Goal: Task Accomplishment & Management: Complete application form

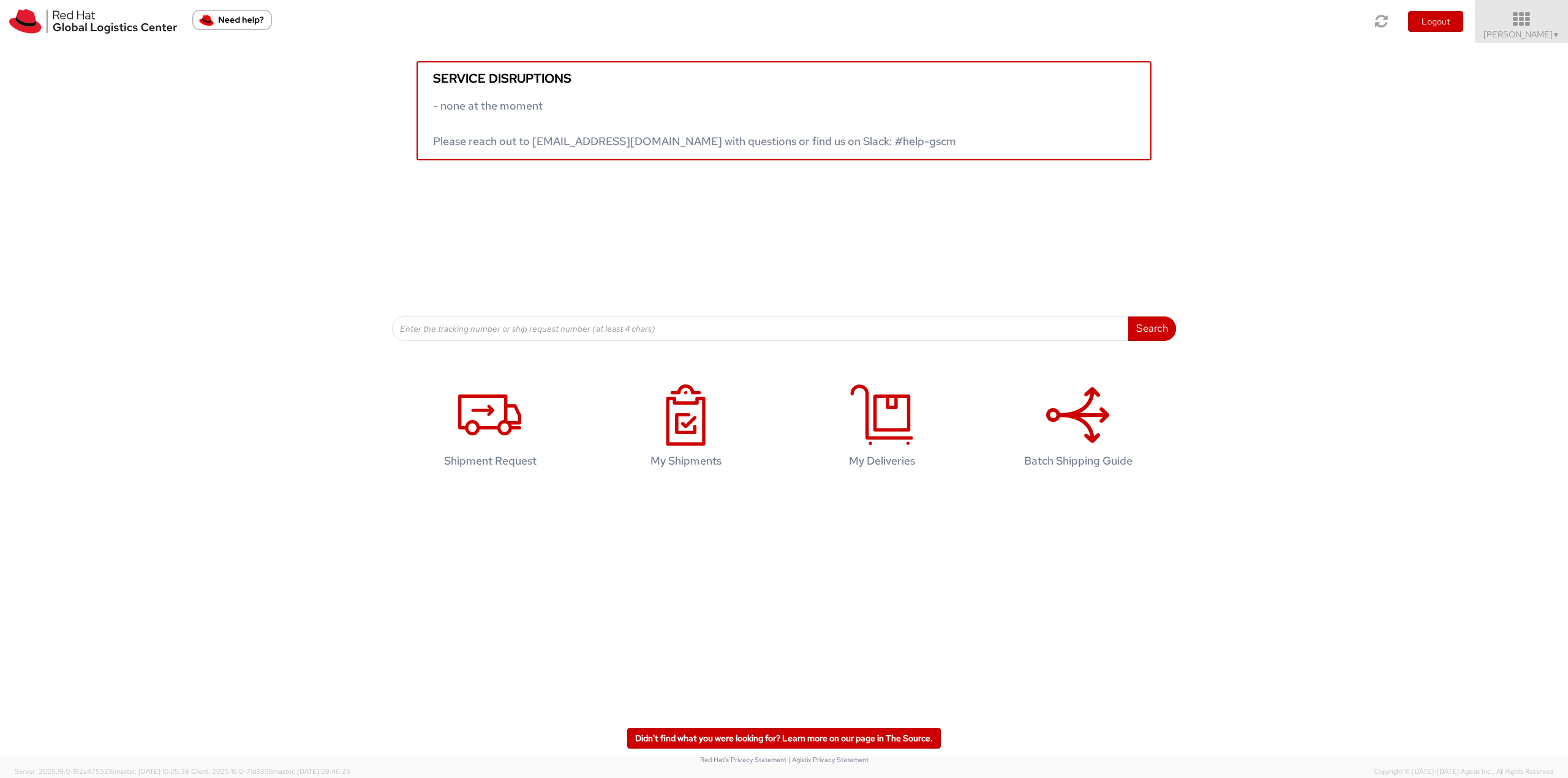
click at [1518, 26] on icon at bounding box center [1521, 19] width 108 height 17
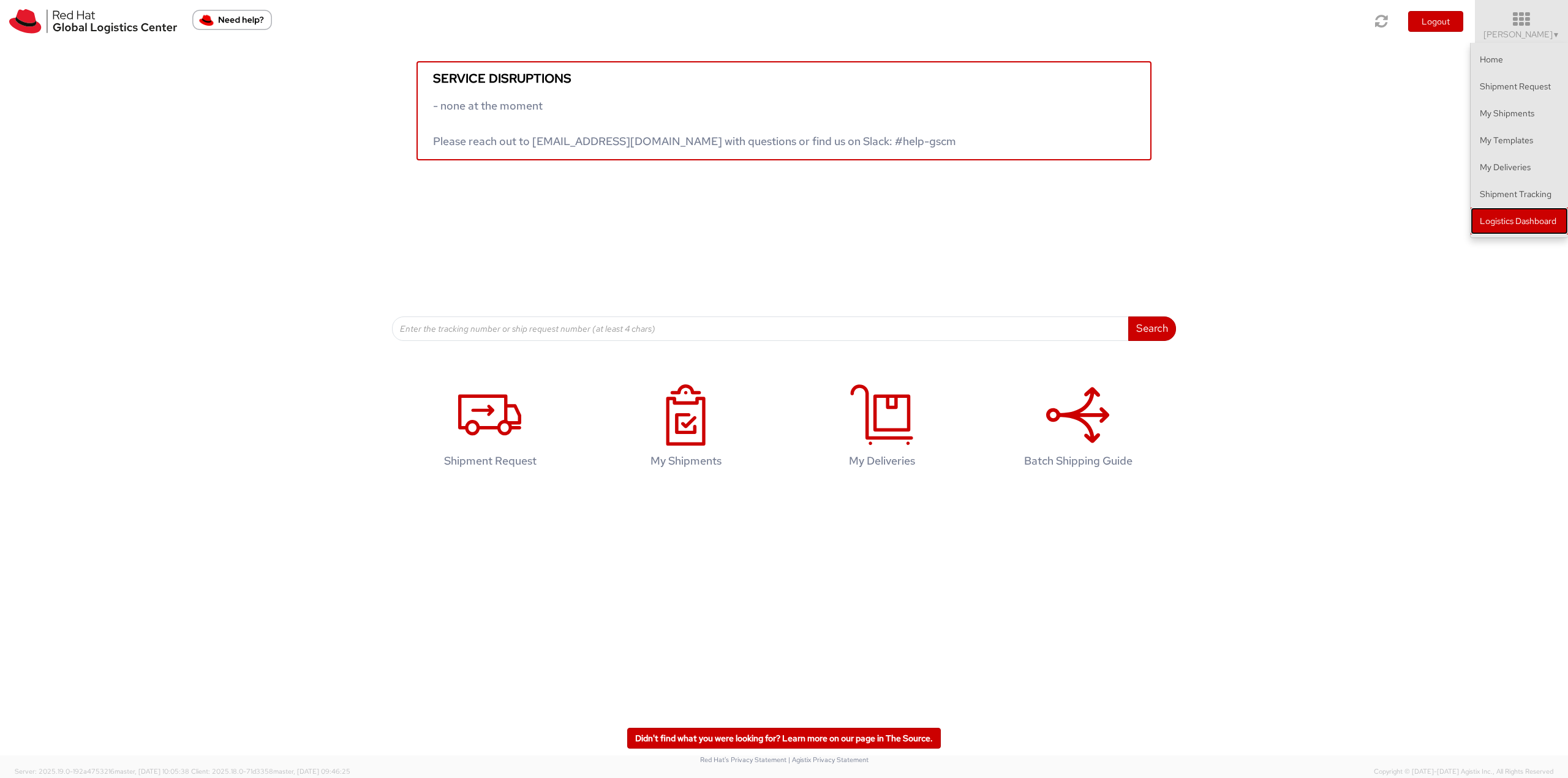
click at [1524, 224] on link "Logistics Dashboard" at bounding box center [1519, 221] width 97 height 27
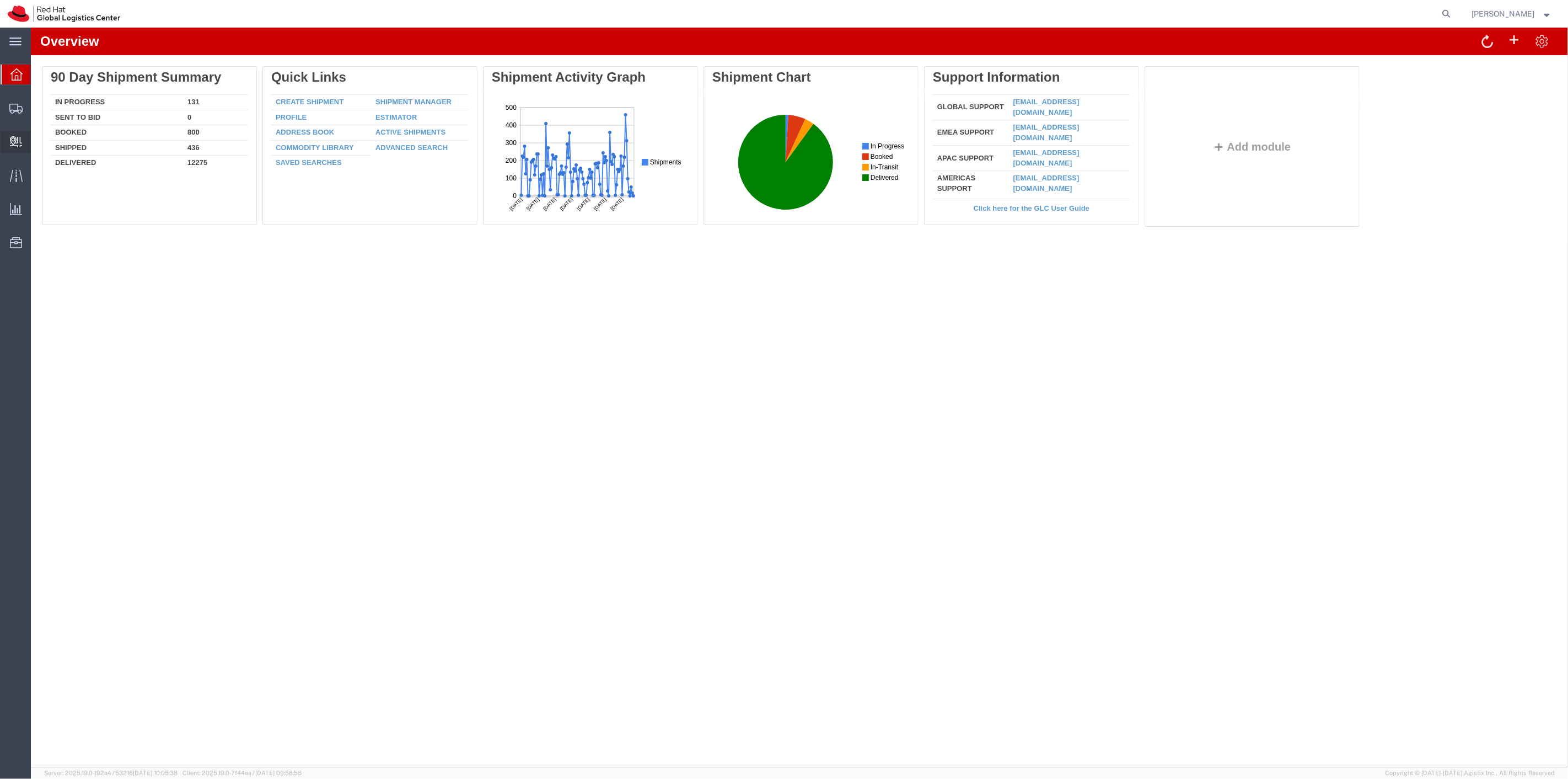
click at [10, 139] on icon at bounding box center [16, 142] width 12 height 11
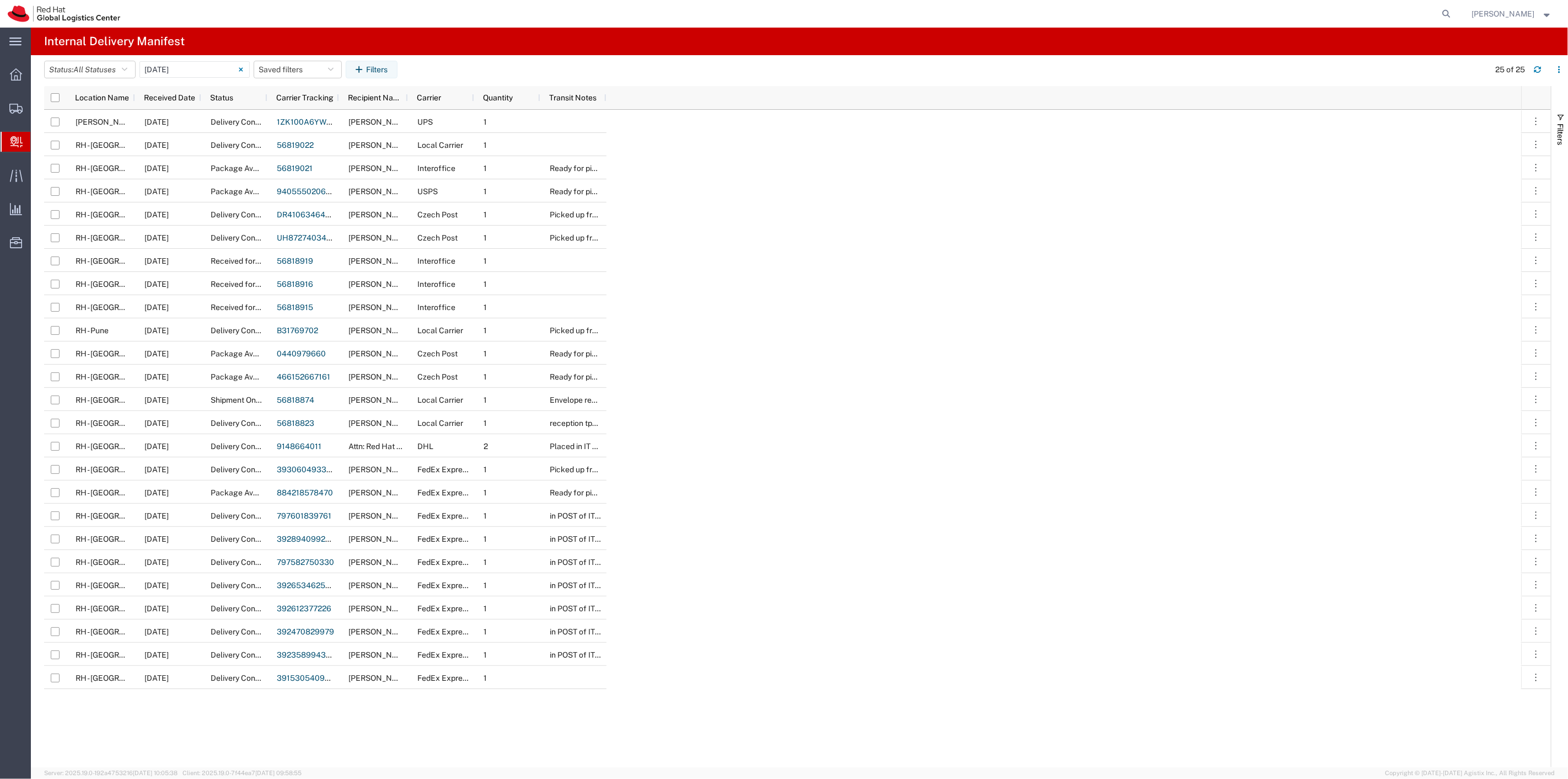
click at [0, 0] on span "Create Delivery" at bounding box center [0, 0] width 0 height 0
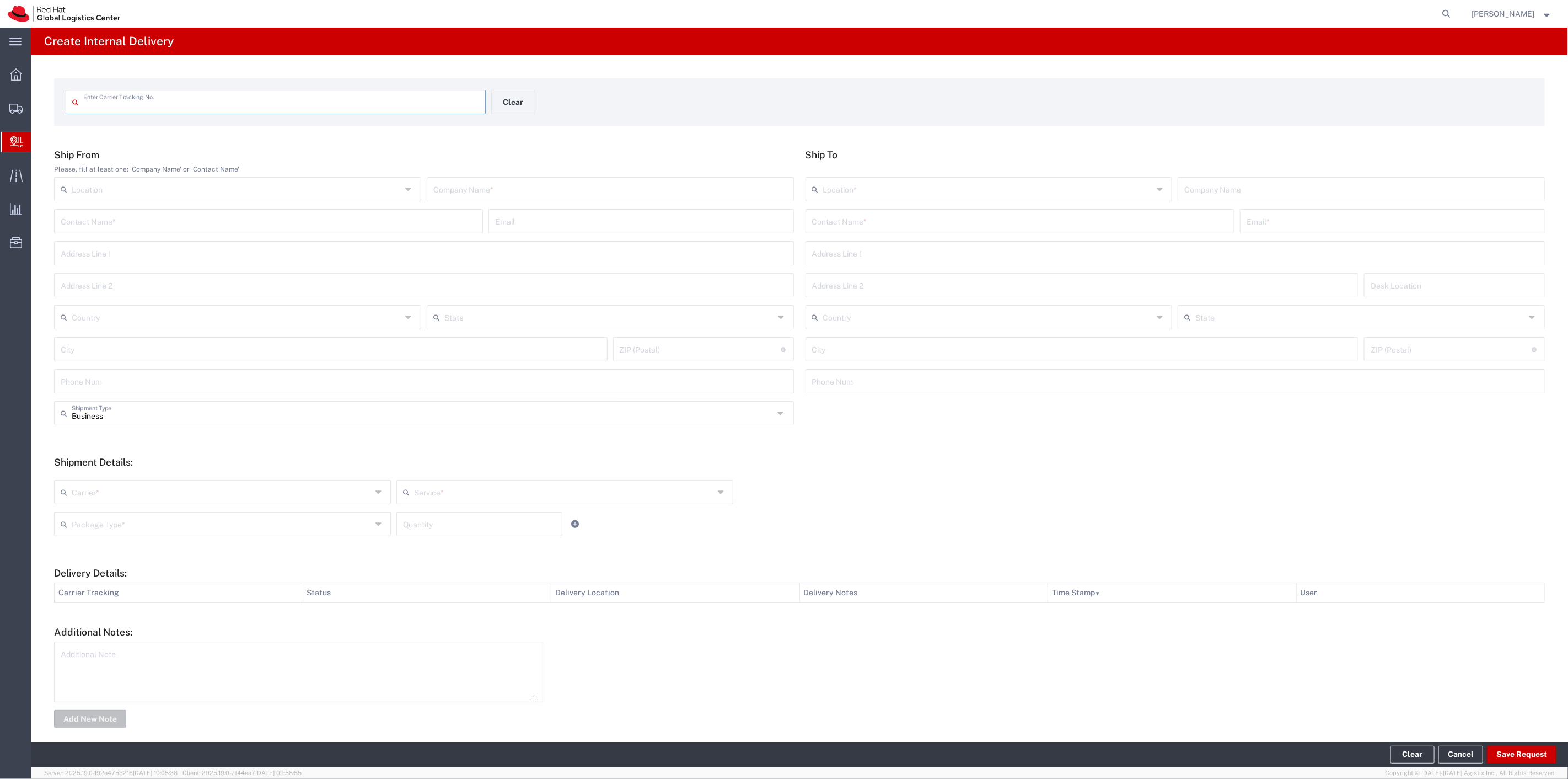
click at [122, 108] on input "text" at bounding box center [281, 101] width 396 height 19
type input "9434650899562029742839"
click at [225, 107] on input "9434650899562029742839" at bounding box center [281, 101] width 396 height 19
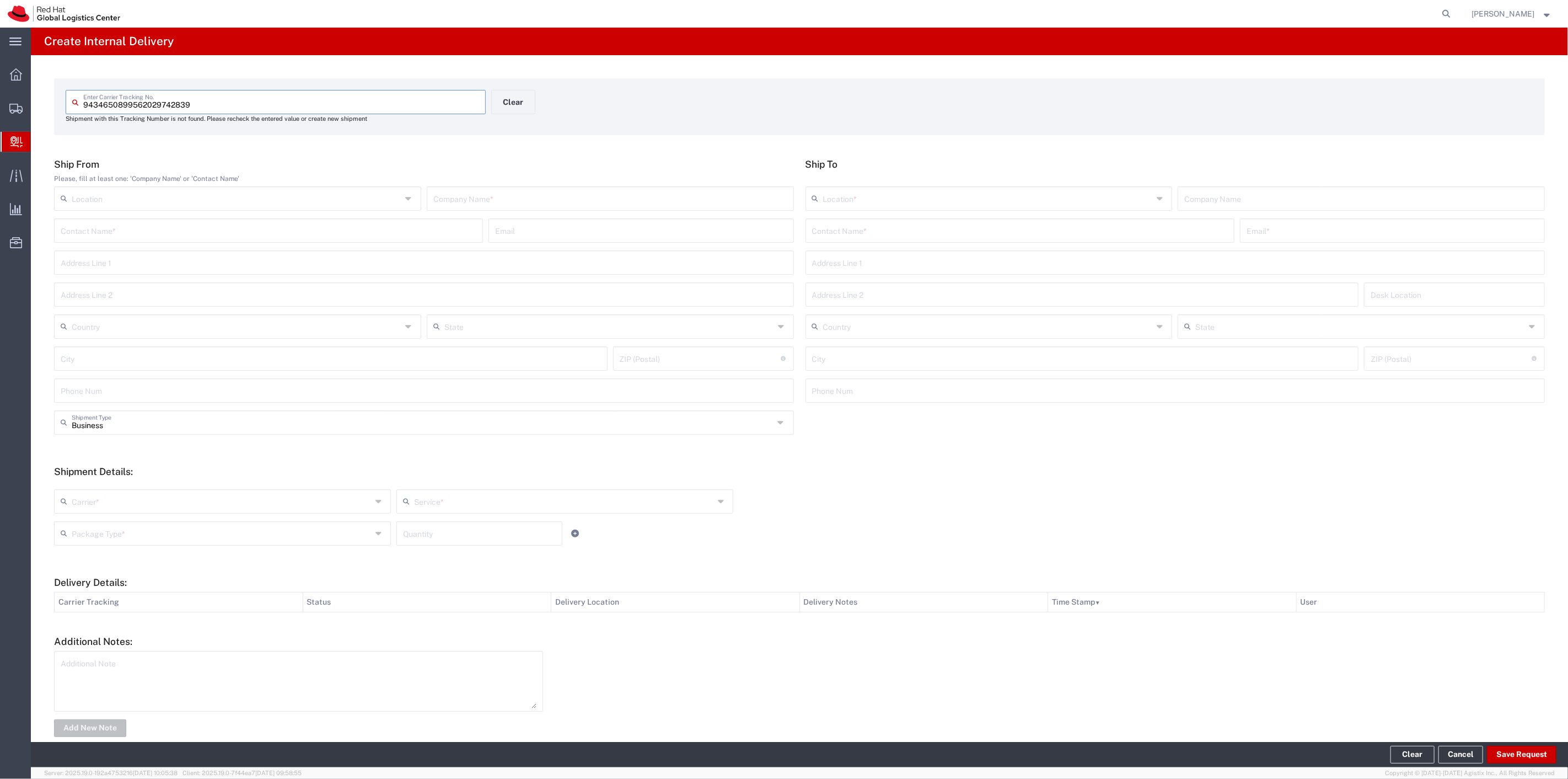
click at [618, 204] on input "text" at bounding box center [611, 198] width 354 height 19
type input "USPS"
click at [212, 333] on input "text" at bounding box center [237, 326] width 330 height 19
click at [73, 348] on span "[GEOGRAPHIC_DATA]" at bounding box center [237, 350] width 363 height 17
type input "[GEOGRAPHIC_DATA]"
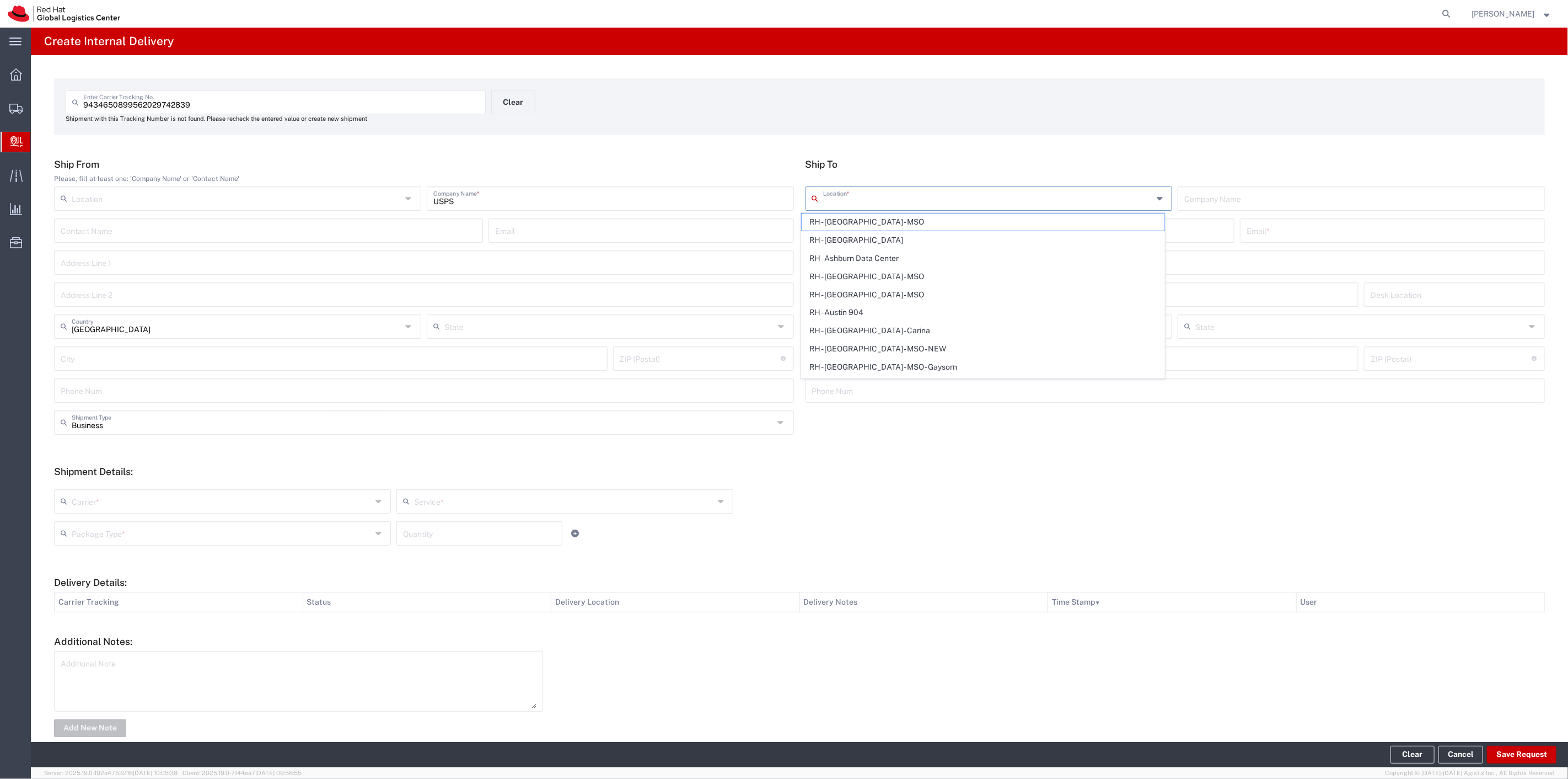
click at [879, 202] on input "text" at bounding box center [988, 198] width 330 height 19
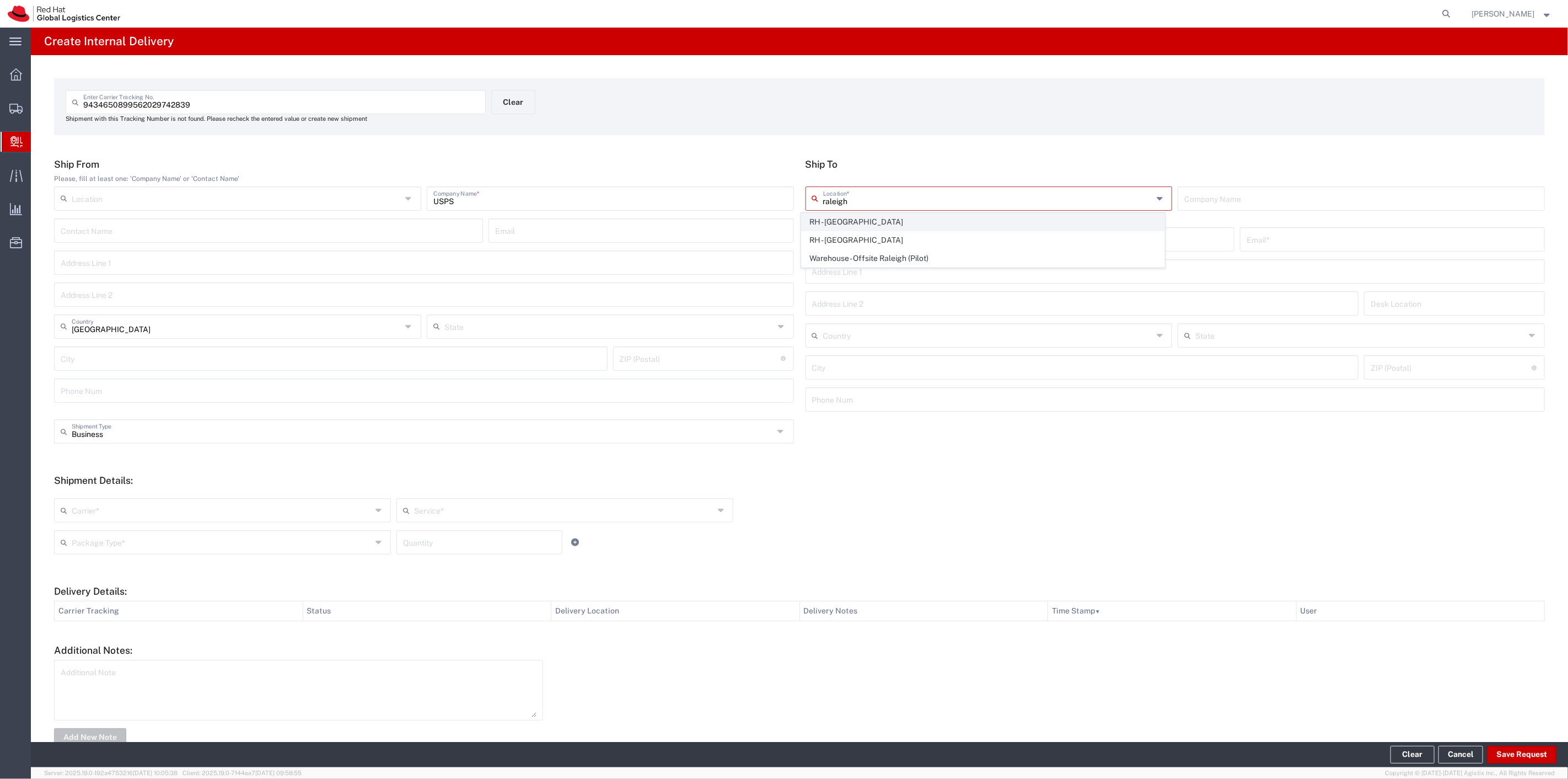
click at [871, 222] on span "RH - [GEOGRAPHIC_DATA]" at bounding box center [983, 222] width 363 height 17
type input "RH - [GEOGRAPHIC_DATA]"
type input "Red Hat, Inc."
type input "[STREET_ADDRESS]"
type input "[GEOGRAPHIC_DATA]"
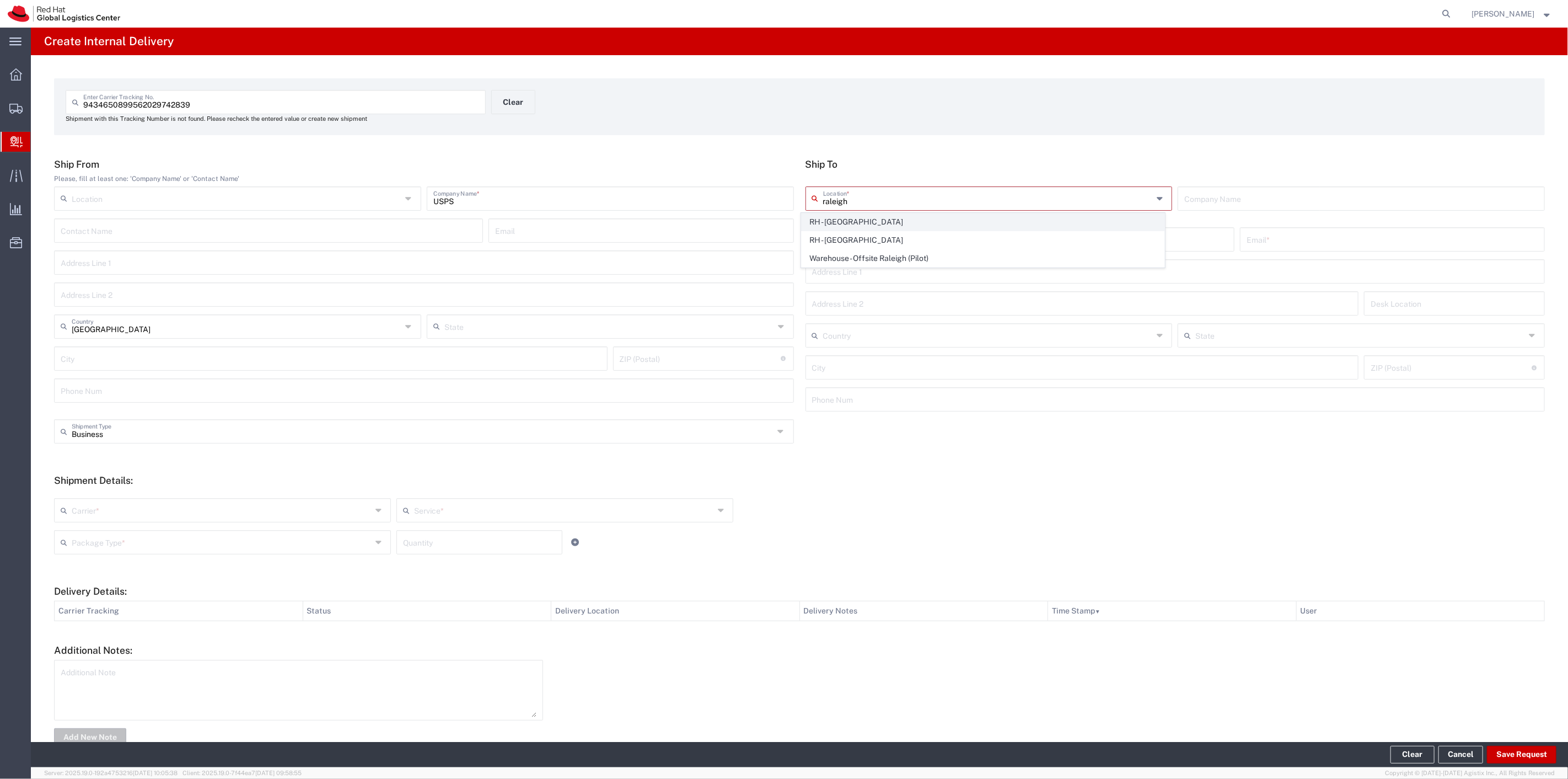
type input "RALEIGH"
type input "27601"
type input "[PHONE_NUMBER]"
type input "[US_STATE]"
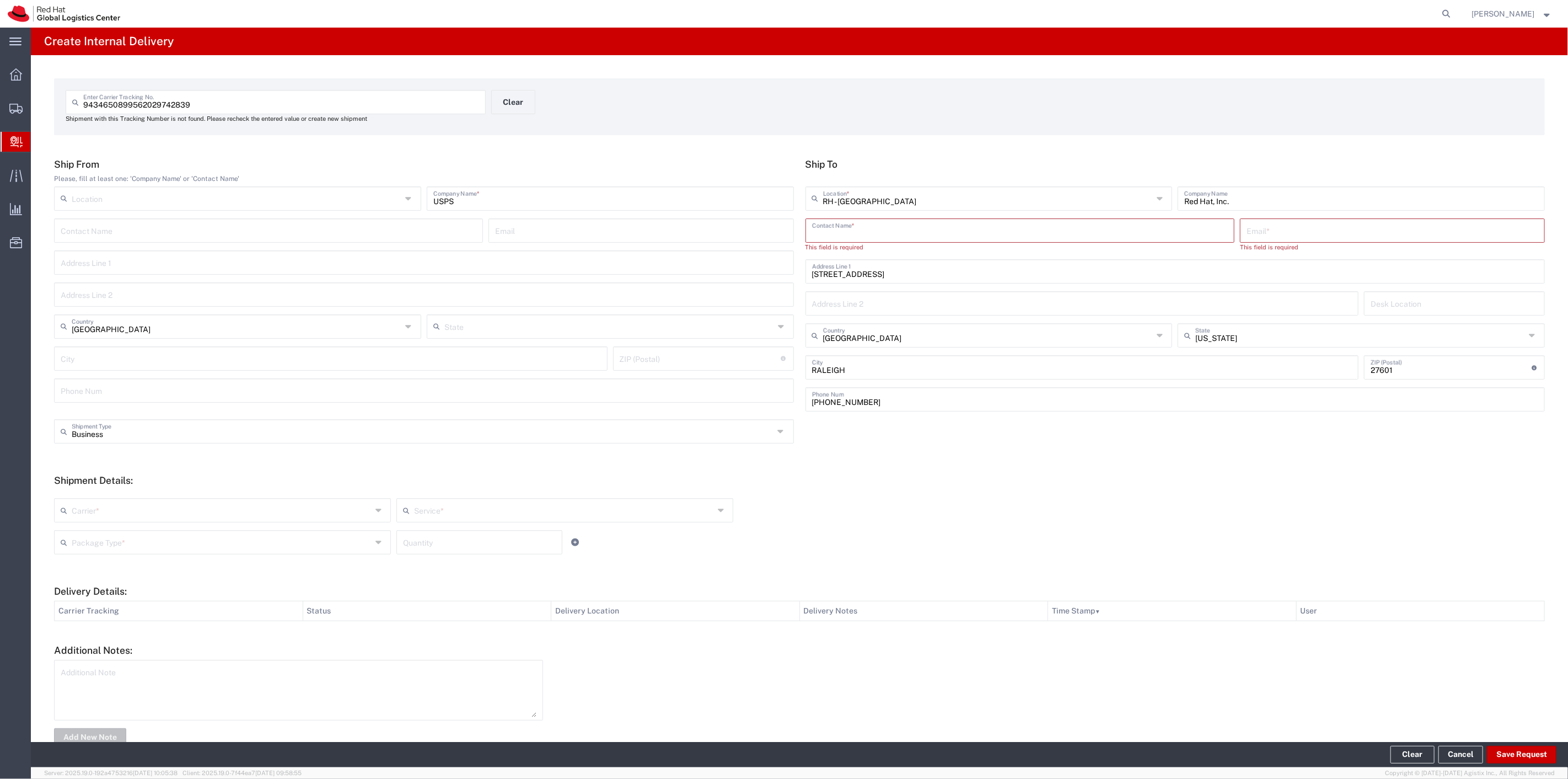
click at [872, 224] on input "text" at bounding box center [1020, 230] width 416 height 19
drag, startPoint x: 872, startPoint y: 224, endPoint x: 706, endPoint y: 244, distance: 167.2
click at [706, 244] on div "Ship From Please, fill at least one: 'Company Name' or 'Contact Name' Location …" at bounding box center [800, 289] width 1502 height 261
type input "[PERSON_NAME] Worldwide"
click at [1260, 228] on input "text" at bounding box center [1392, 230] width 292 height 19
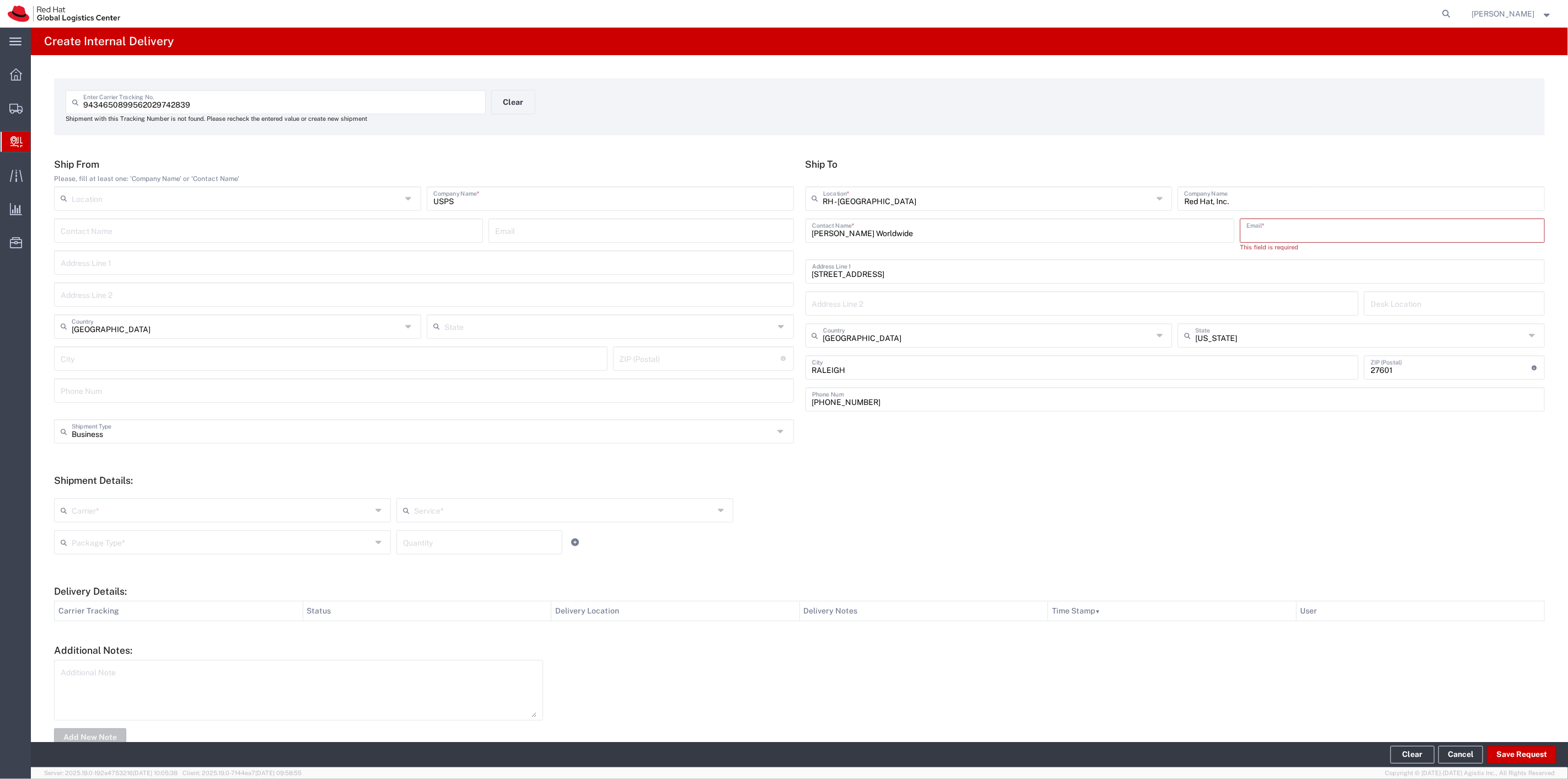
type input "[EMAIL_ADDRESS][DOMAIN_NAME]"
type input "[GEOGRAPHIC_DATA]"
type input "[US_STATE]"
type input "9197544950"
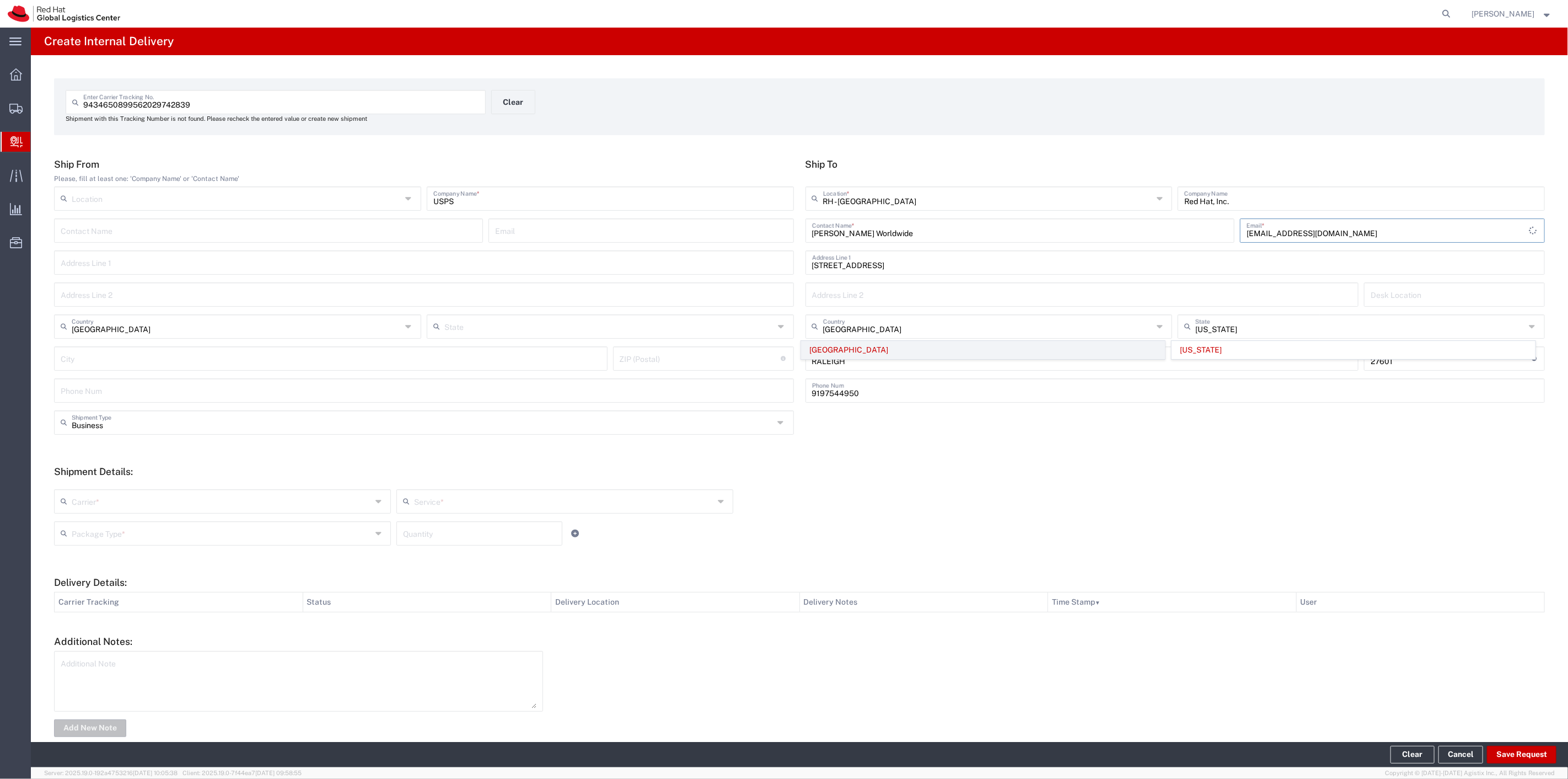
click at [848, 342] on span "[GEOGRAPHIC_DATA]" at bounding box center [983, 350] width 363 height 17
click at [927, 312] on div "[STREET_ADDRESS] Address Line 1 Address Line 2 Desk Location" at bounding box center [1175, 282] width 746 height 64
click at [923, 326] on input "text" at bounding box center [988, 326] width 330 height 19
type input "[GEOGRAPHIC_DATA]"
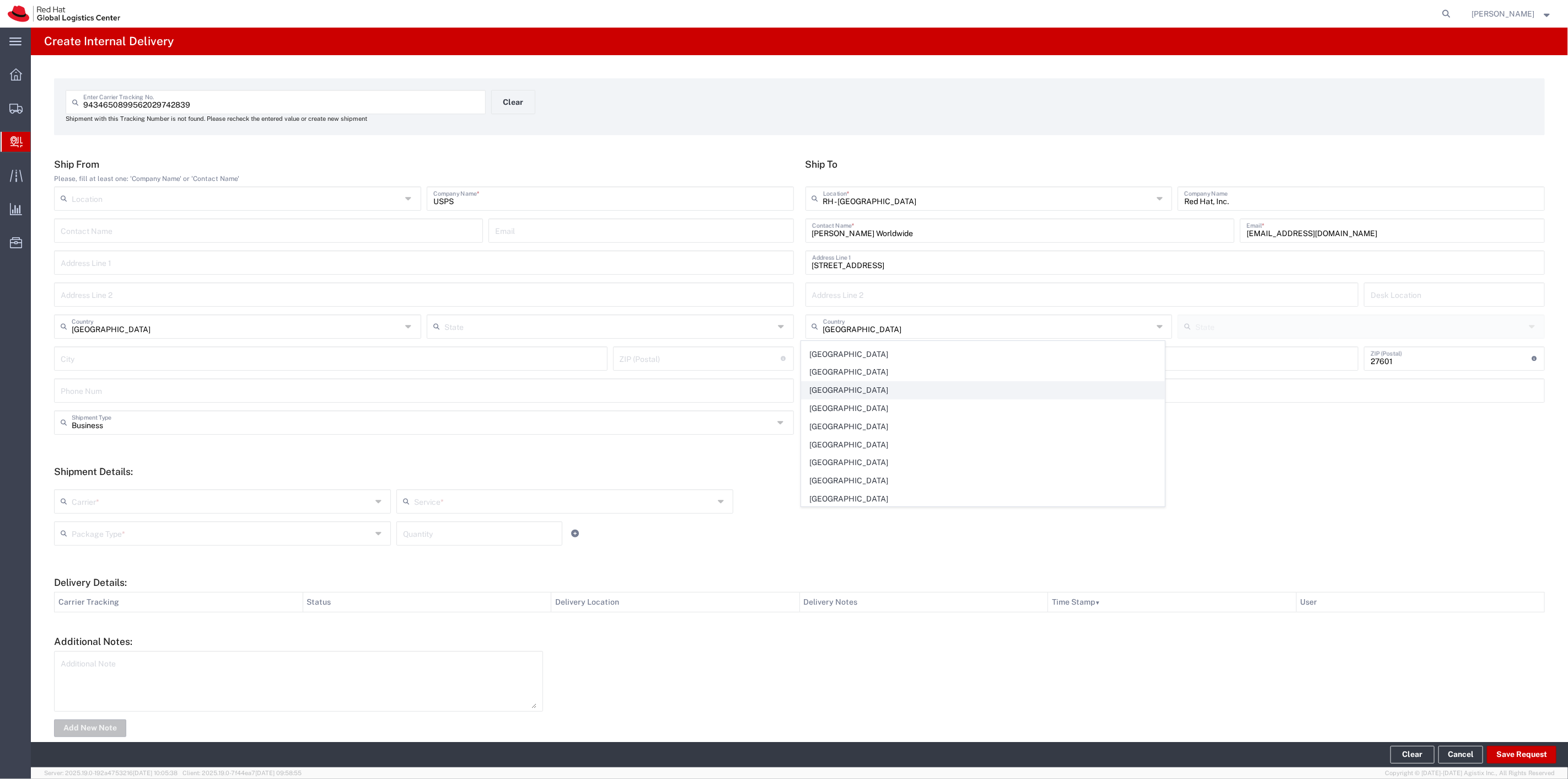
click at [844, 399] on span "[GEOGRAPHIC_DATA]" at bounding box center [983, 390] width 363 height 17
click at [1199, 321] on input "text" at bounding box center [1360, 326] width 330 height 19
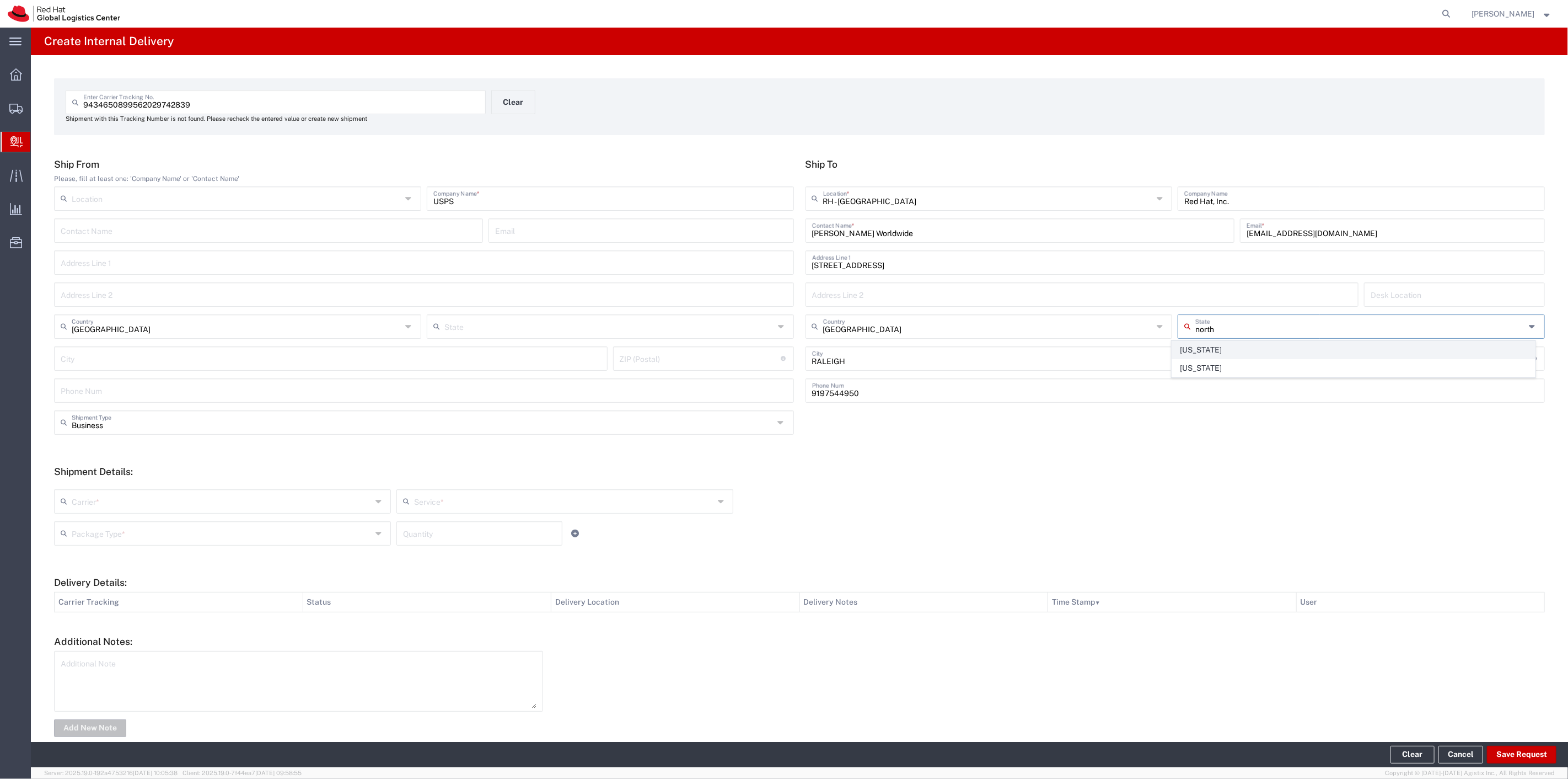
click at [1227, 347] on span "[US_STATE]" at bounding box center [1354, 350] width 363 height 17
type input "[US_STATE]"
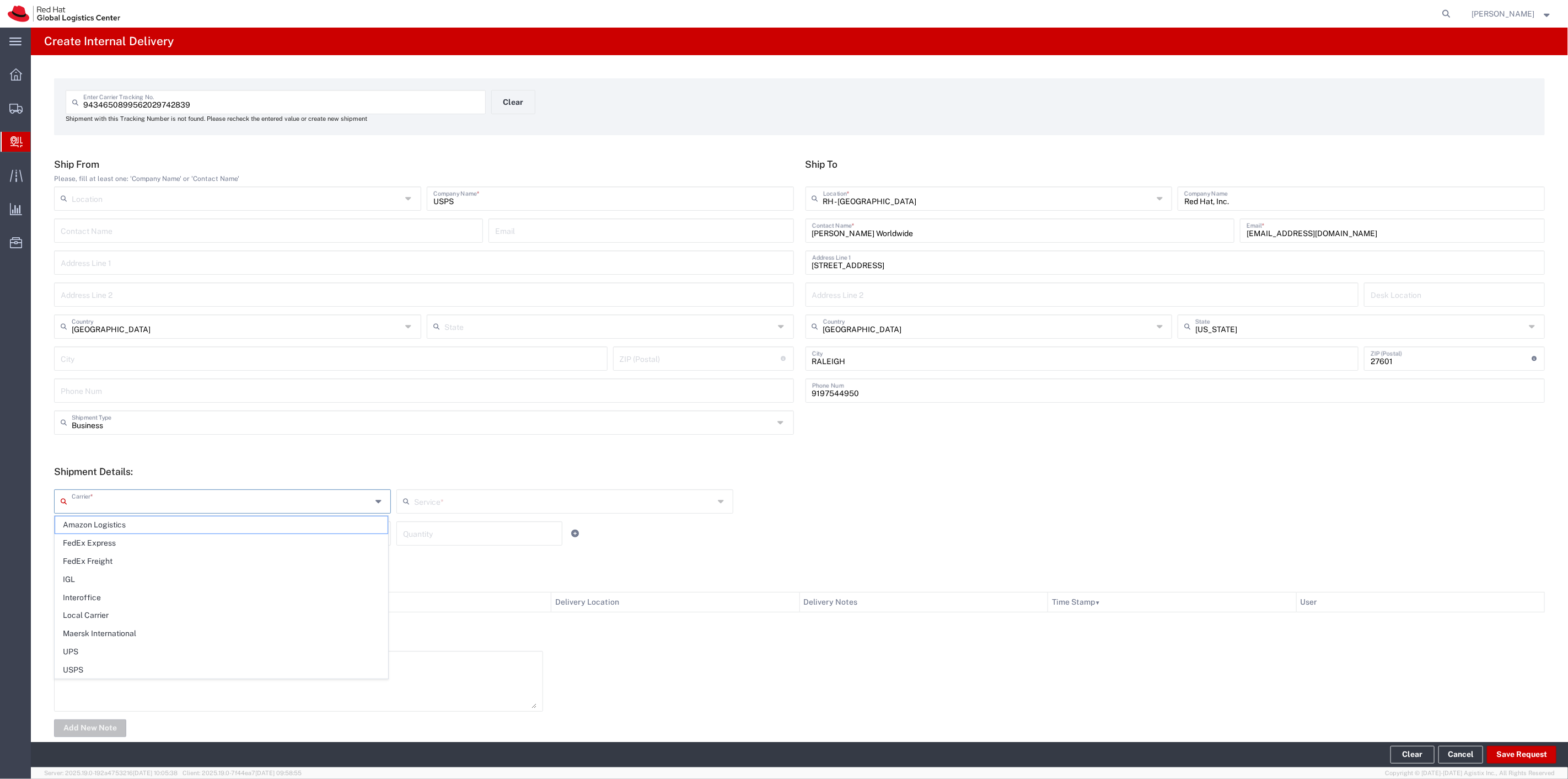
click at [303, 498] on input "text" at bounding box center [222, 501] width 300 height 19
click at [295, 521] on span "USPS" at bounding box center [222, 525] width 332 height 17
type input "USPS"
click at [433, 493] on input "text" at bounding box center [564, 501] width 300 height 19
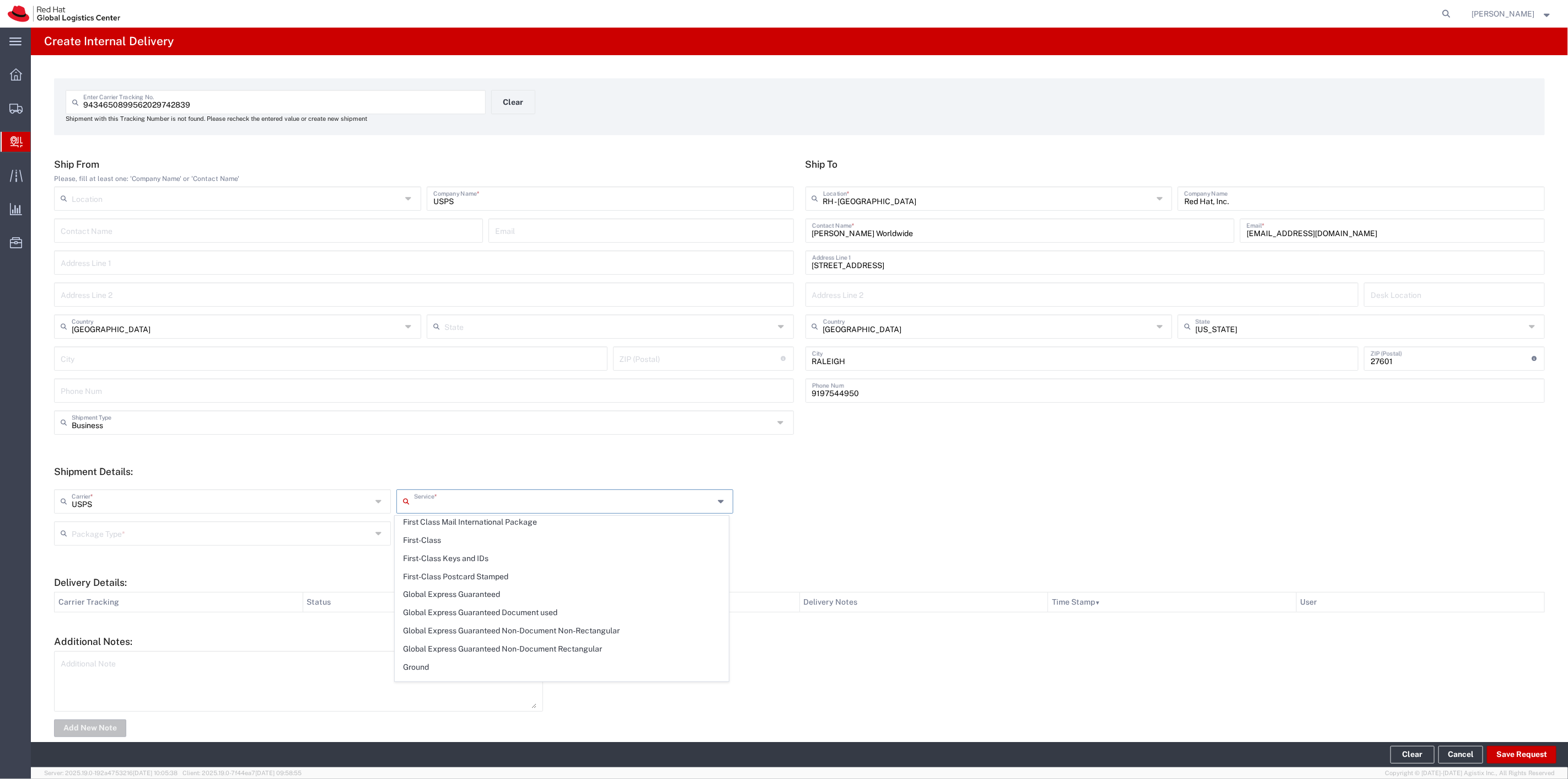
scroll to position [245, 0]
click at [464, 605] on span "Ground" at bounding box center [561, 606] width 332 height 17
type input "Ground"
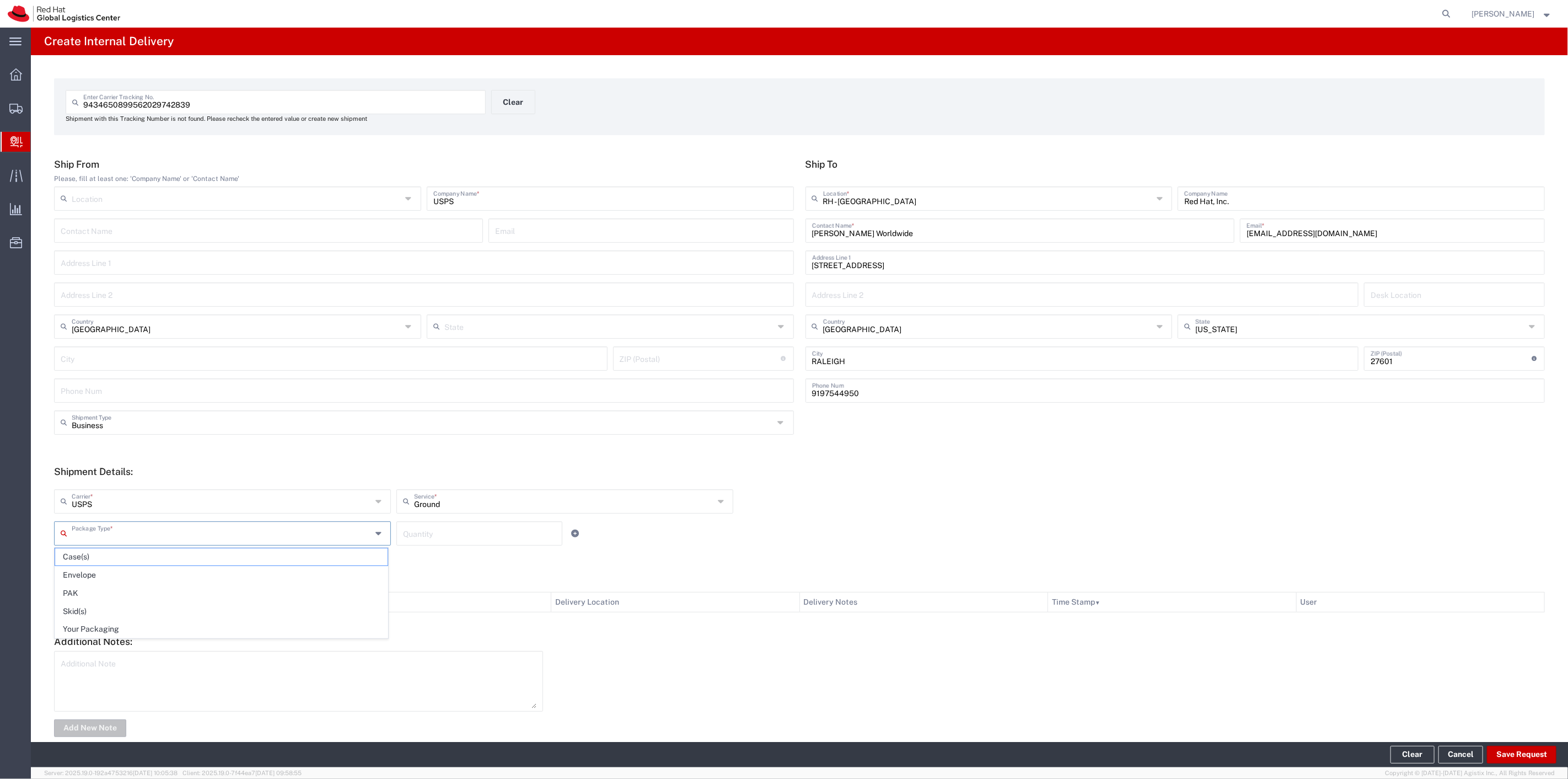
click at [167, 535] on input "text" at bounding box center [222, 533] width 300 height 19
click at [127, 629] on span "Your Packaging" at bounding box center [222, 629] width 332 height 17
type input "Your Packaging"
click at [405, 535] on input "number" at bounding box center [479, 533] width 153 height 19
type input "1"
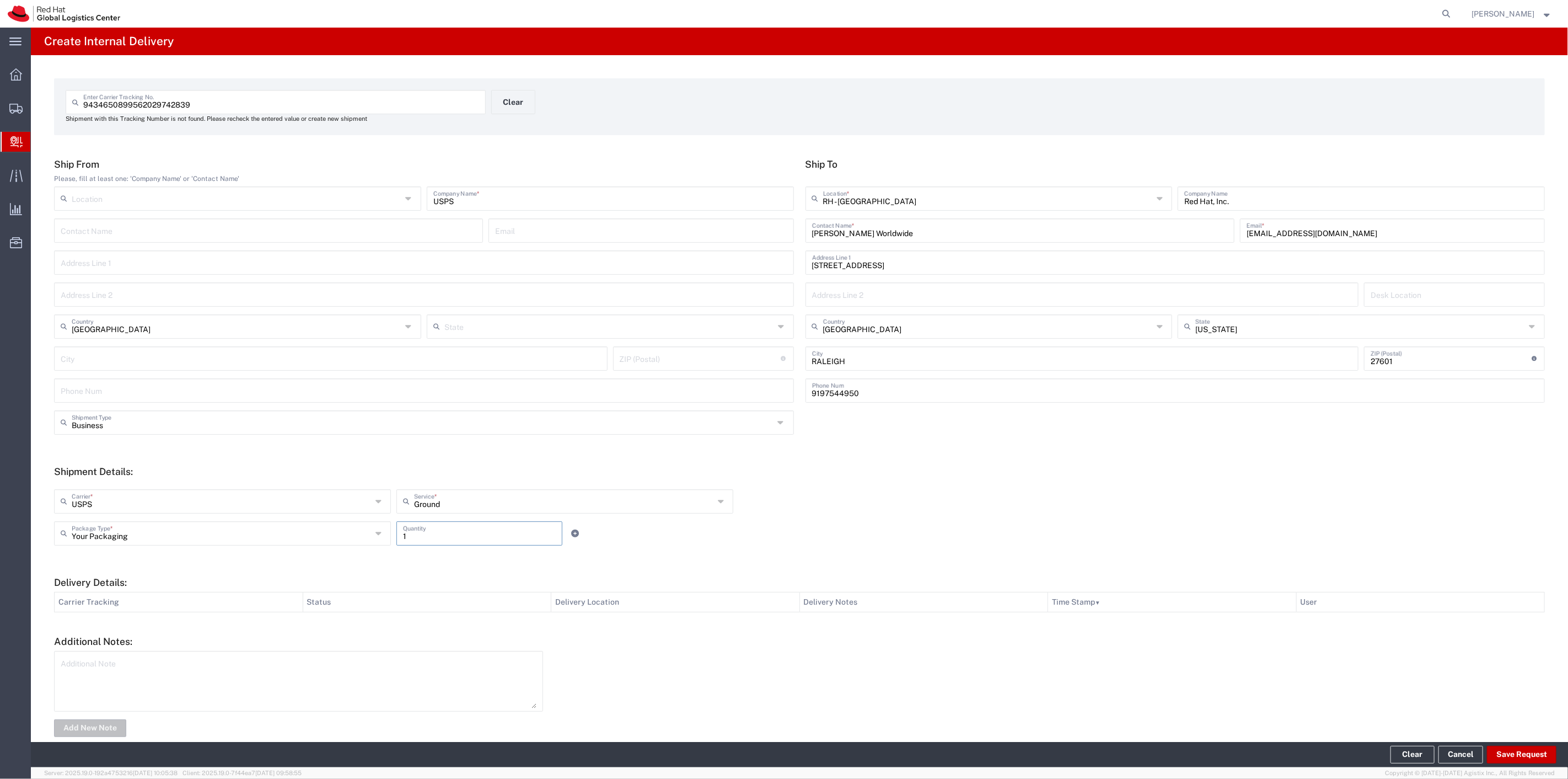
click at [637, 550] on div "Your Packaging Package Type * Case(s) Envelope PAK Skid(s) Your Packaging 1 Qua…" at bounding box center [564, 537] width 1027 height 32
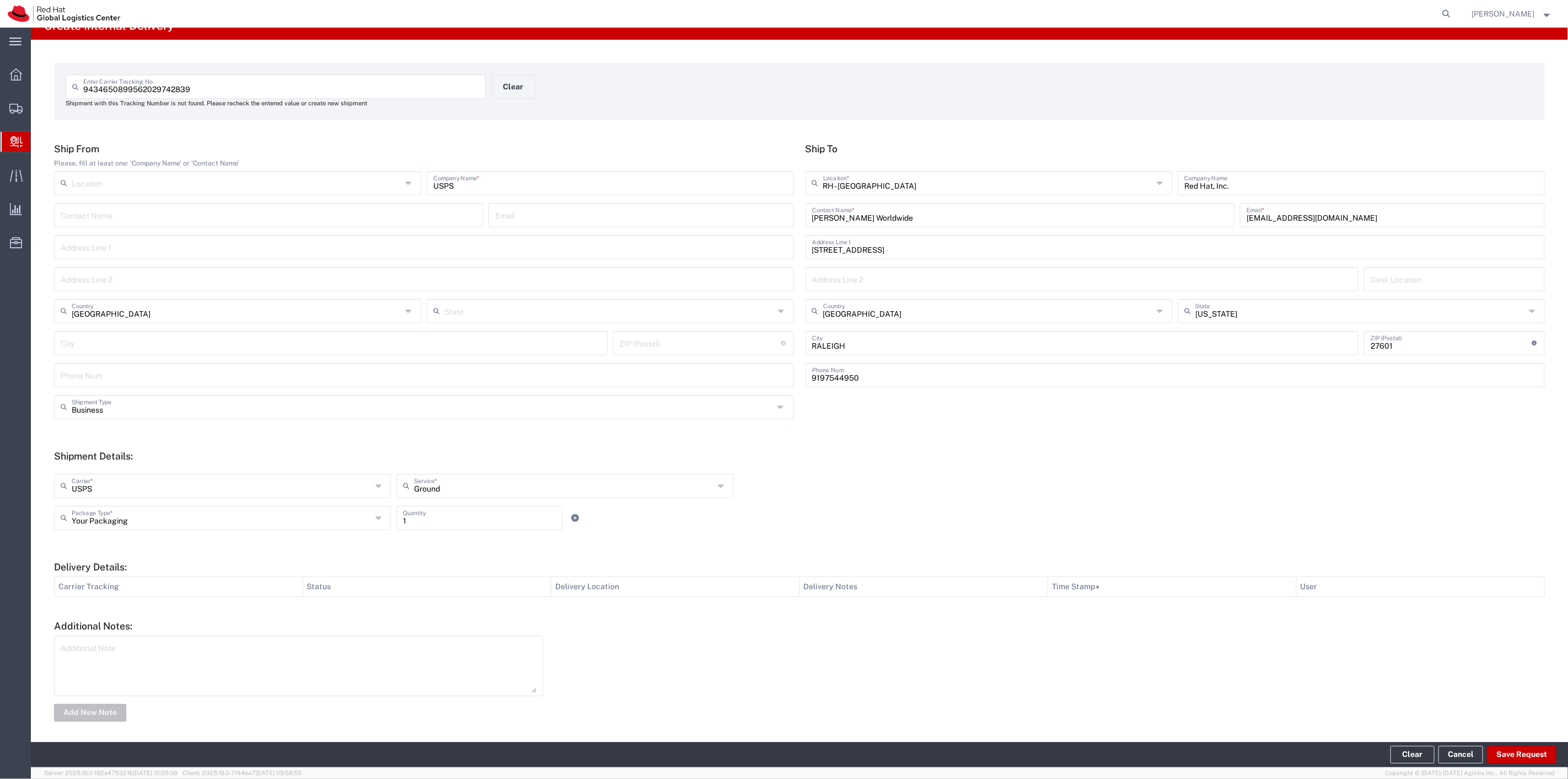
scroll to position [20, 0]
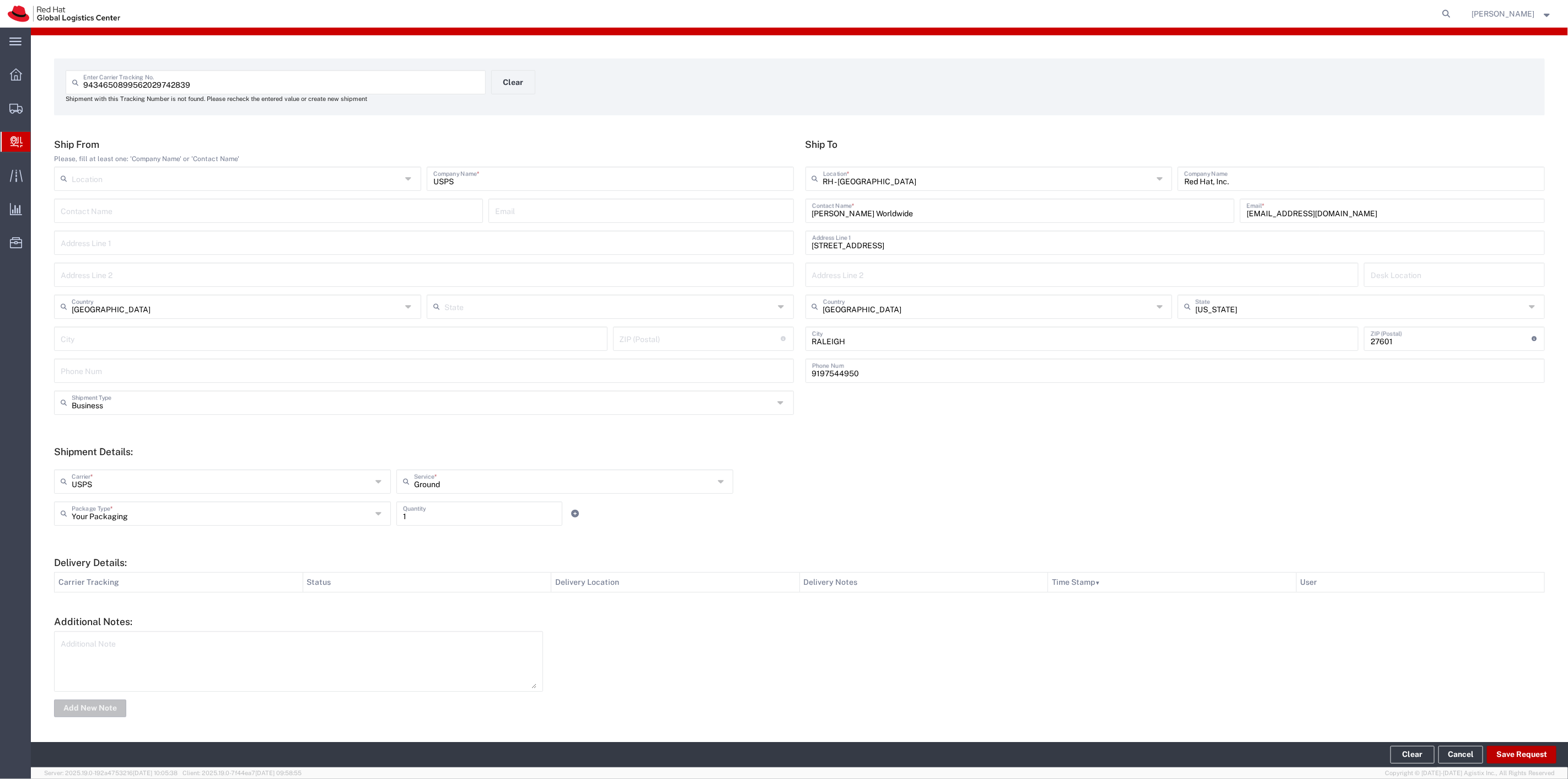
click at [1513, 754] on button "Save Request" at bounding box center [1522, 755] width 69 height 18
type input "[GEOGRAPHIC_DATA]"
type input "[US_STATE]"
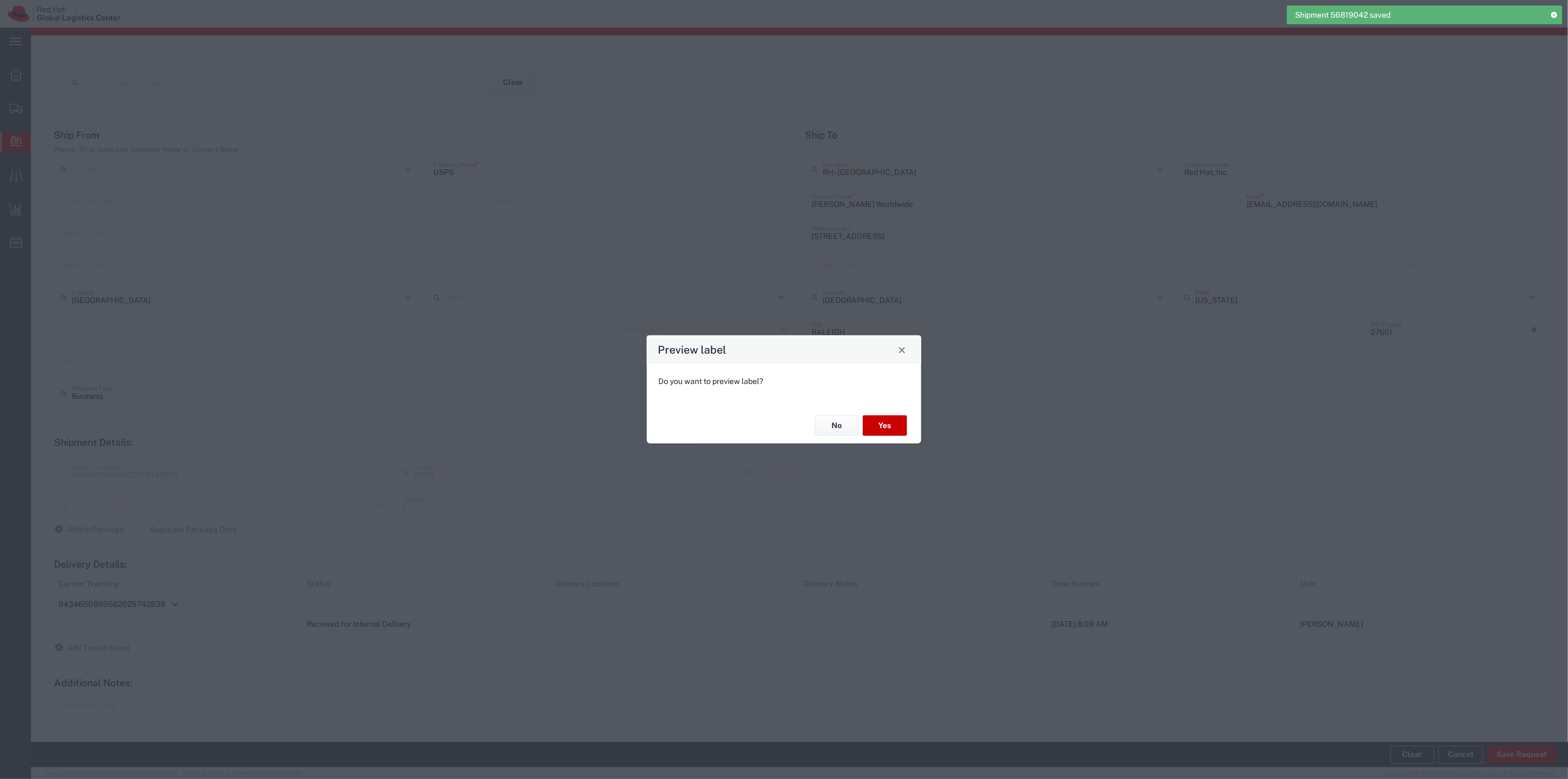
type input "Your Packaging"
type input "Ground"
click at [844, 419] on button "No" at bounding box center [837, 426] width 44 height 21
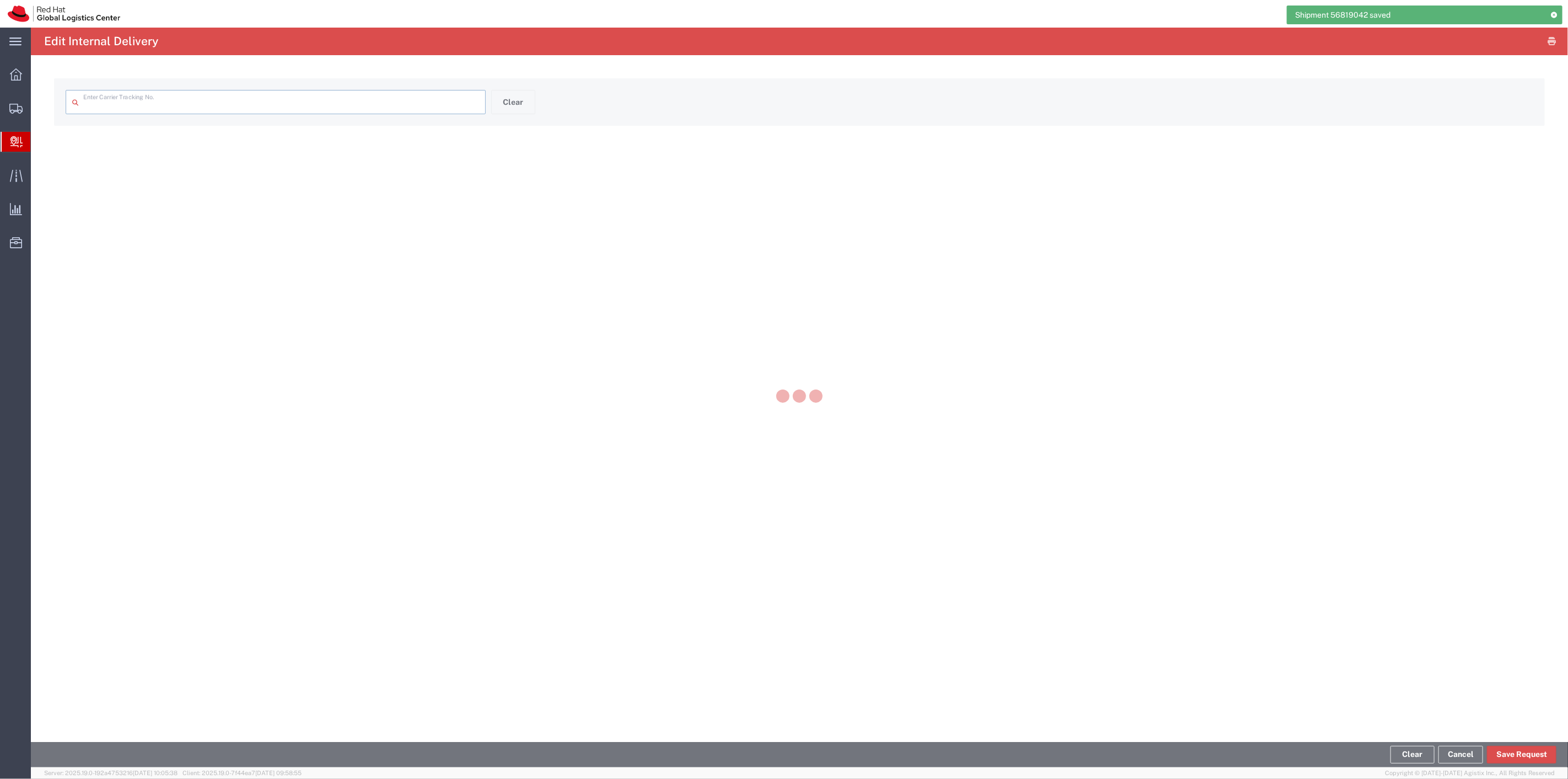
type input "9434650899562029742839"
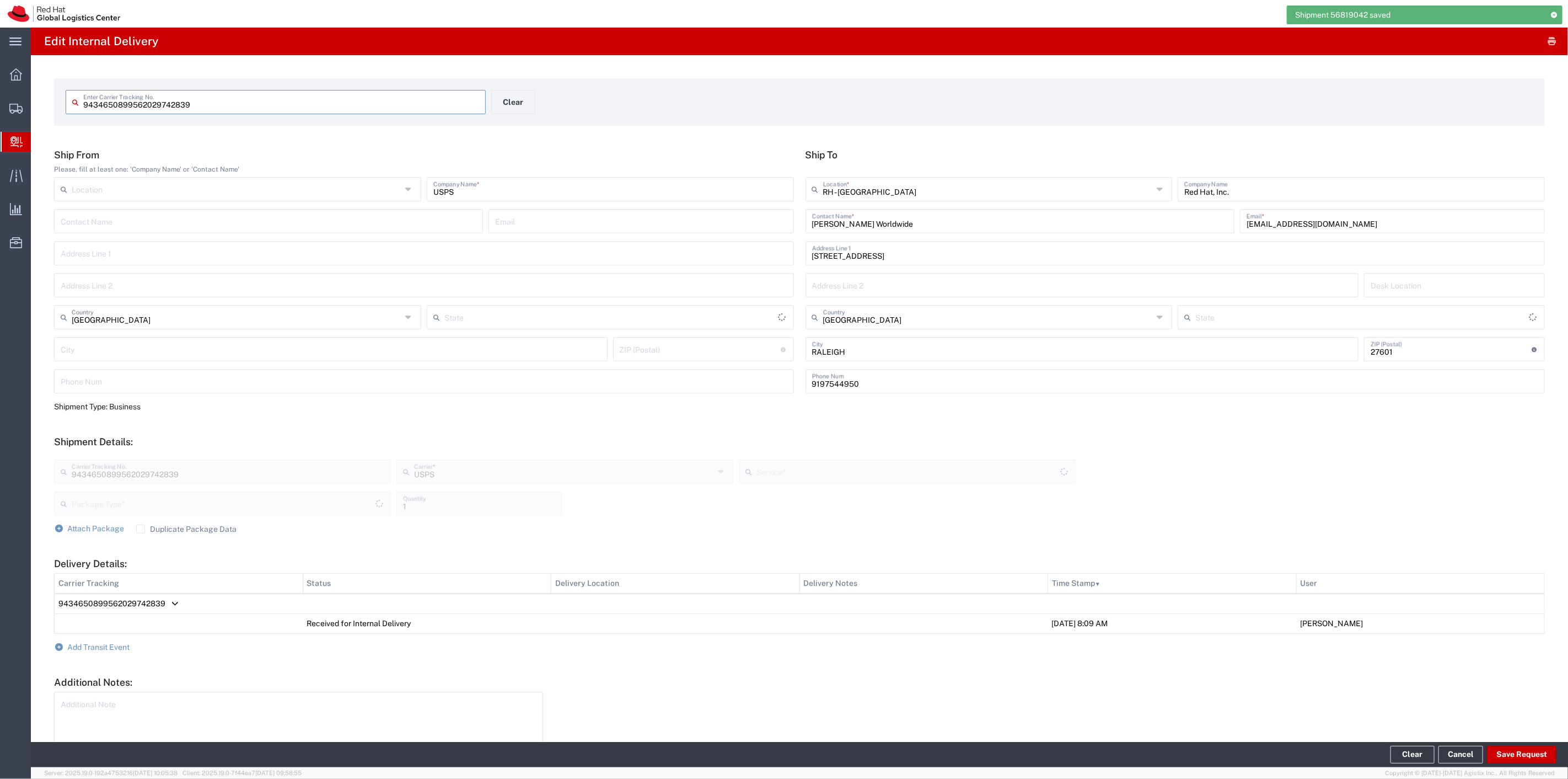
type input "Ground"
type input "Your Packaging"
type input "[US_STATE]"
click at [105, 643] on span "Add Transit Event" at bounding box center [99, 647] width 62 height 9
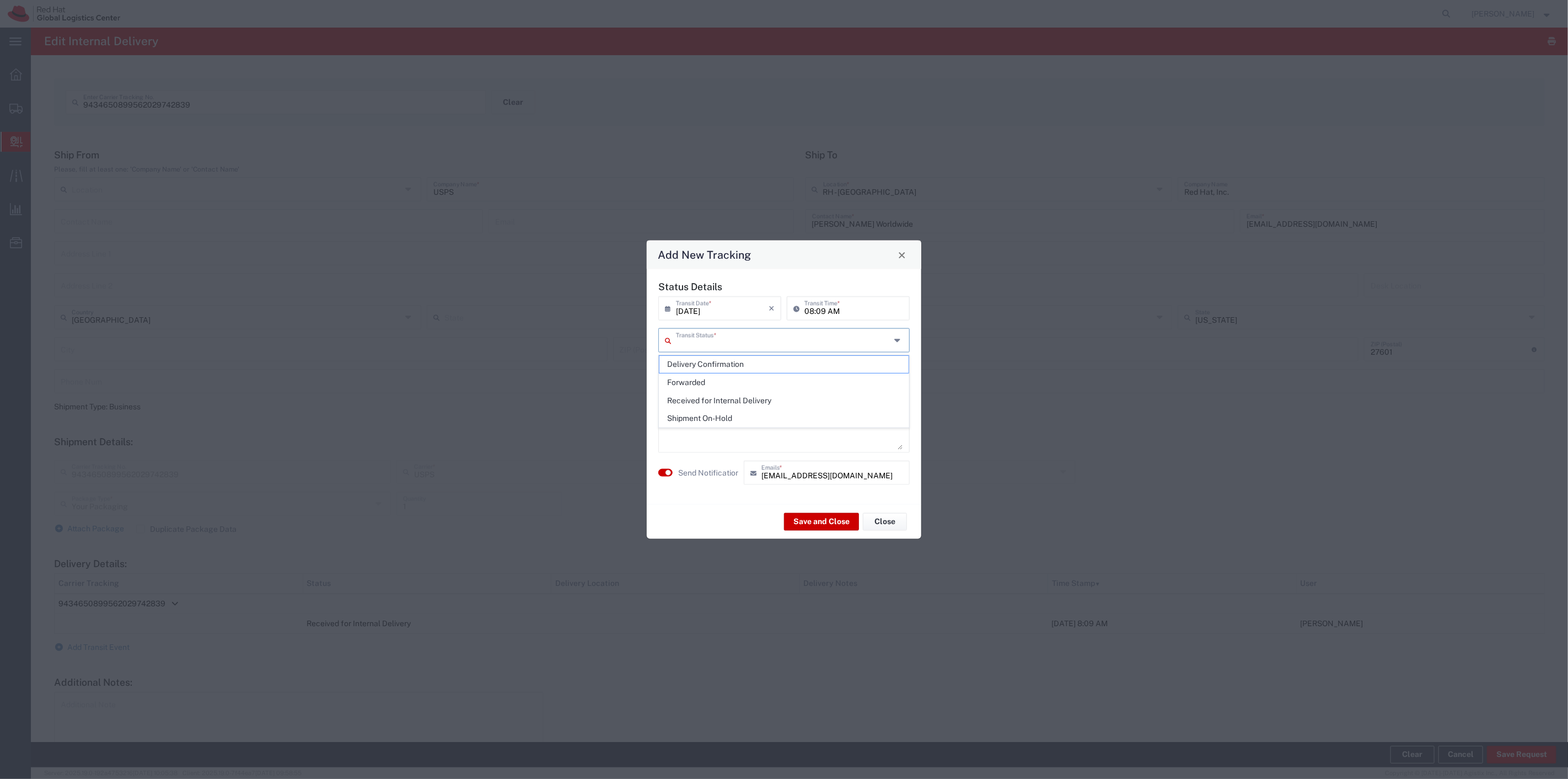
click at [737, 338] on input "text" at bounding box center [783, 340] width 214 height 19
click at [720, 361] on span "Delivery Confirmation" at bounding box center [783, 364] width 249 height 17
type input "Delivery Confirmation"
click at [670, 470] on button "button" at bounding box center [665, 473] width 15 height 8
click at [810, 523] on button "Save and Close" at bounding box center [821, 521] width 75 height 18
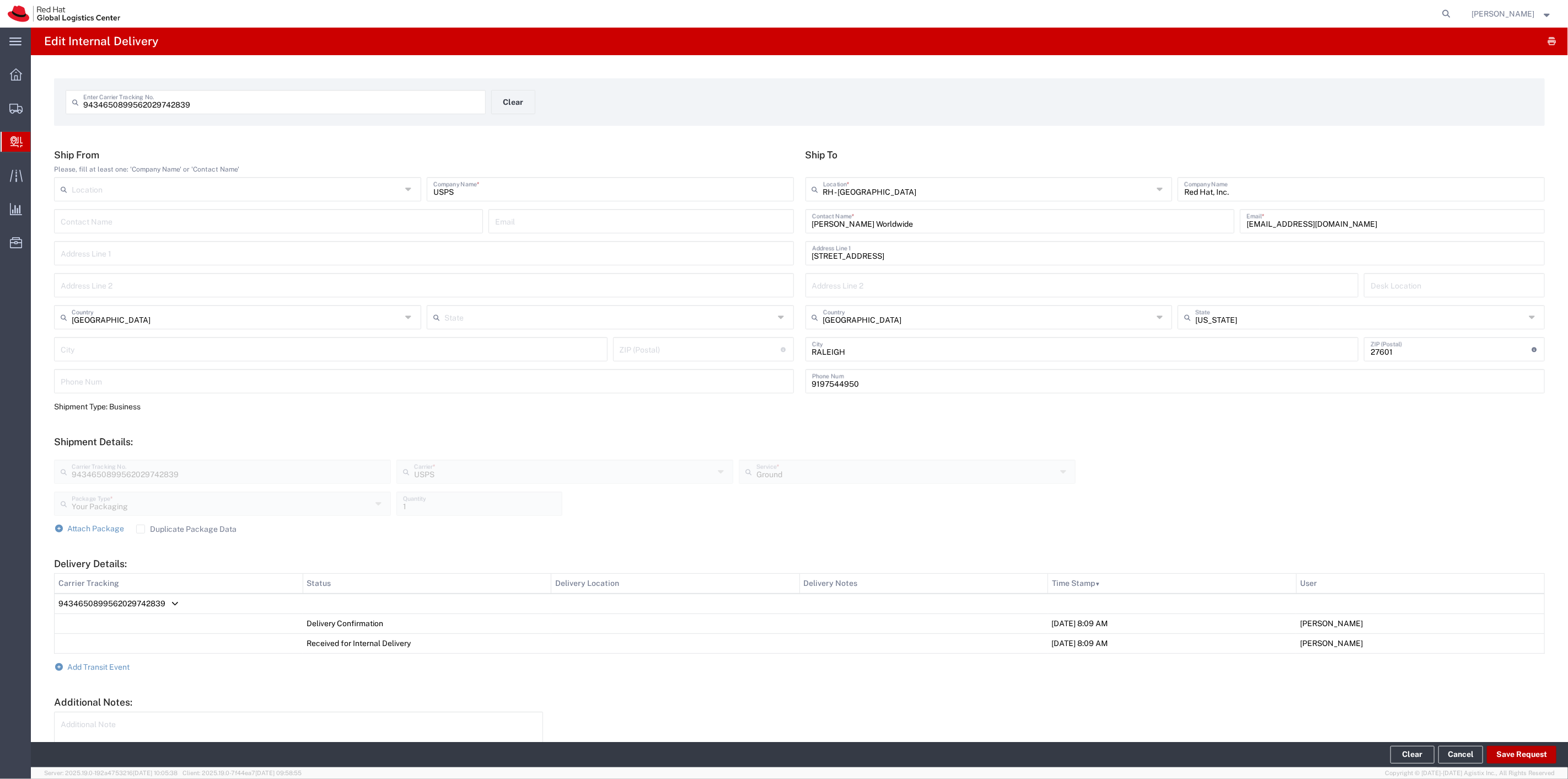
click at [1539, 758] on button "Save Request" at bounding box center [1522, 755] width 69 height 18
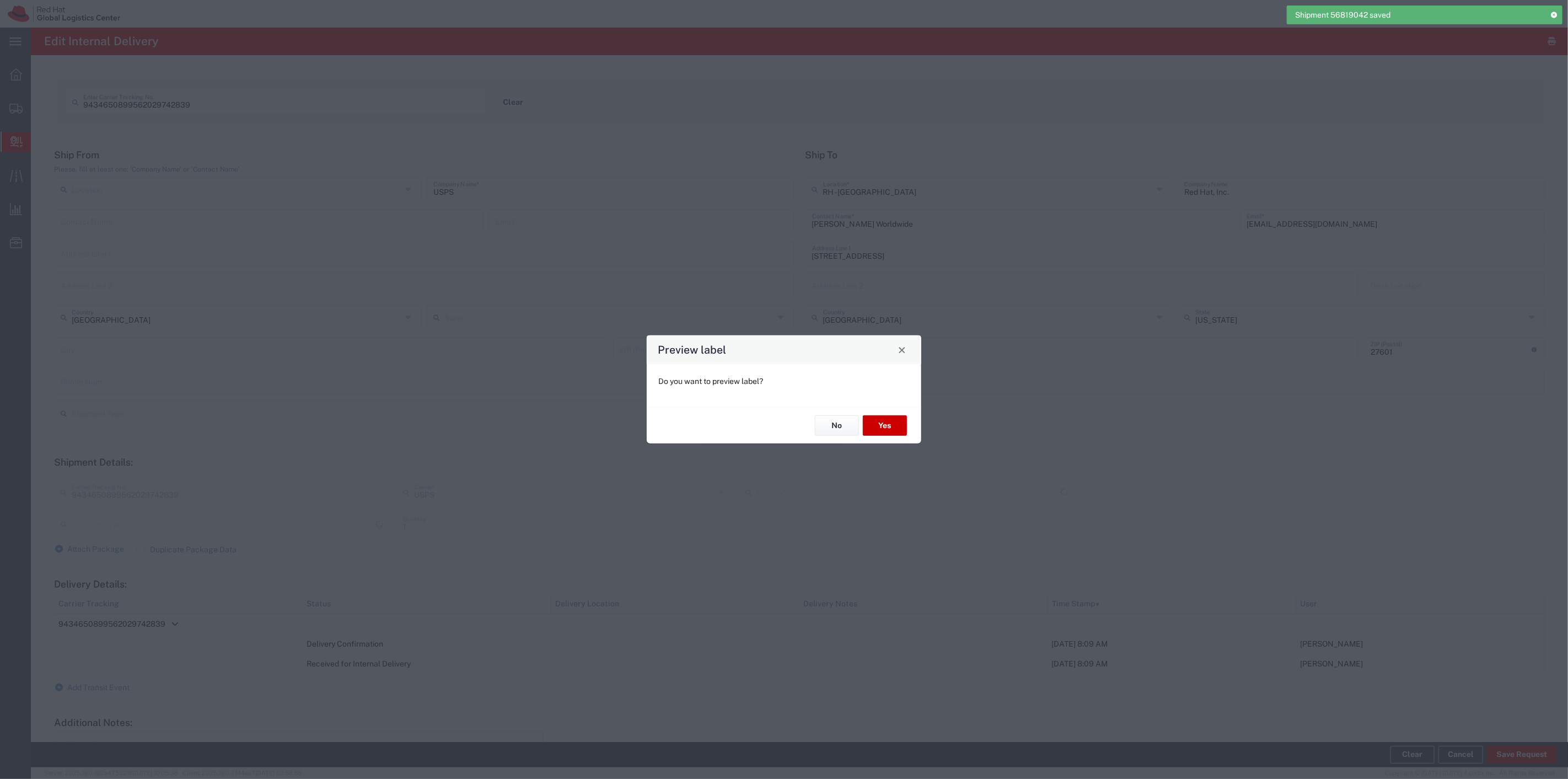
type input "Your Packaging"
type input "Ground"
click at [845, 426] on button "No" at bounding box center [837, 426] width 44 height 21
